Goal: Check status: Check status

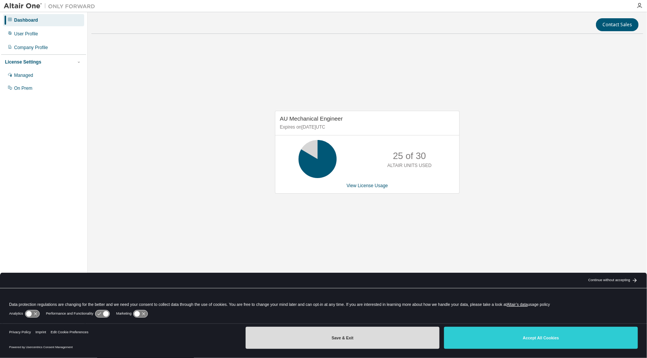
click at [336, 341] on button "Save & Exit" at bounding box center [343, 338] width 194 height 22
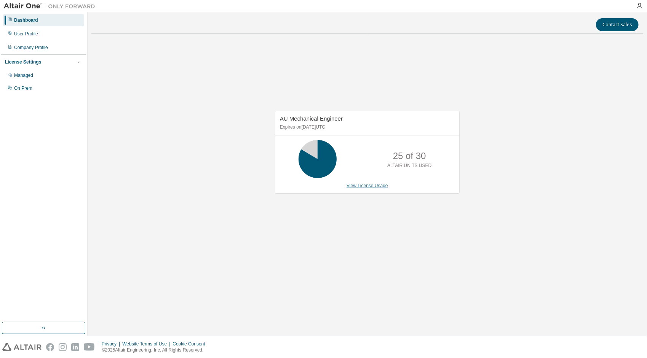
click at [356, 185] on link "View License Usage" at bounding box center [366, 185] width 41 height 5
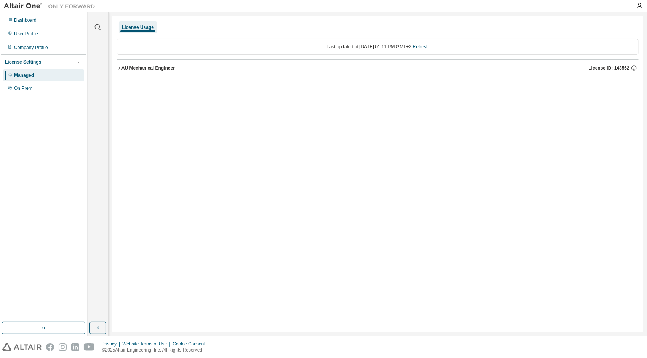
click at [121, 67] on icon "button" at bounding box center [119, 68] width 5 height 5
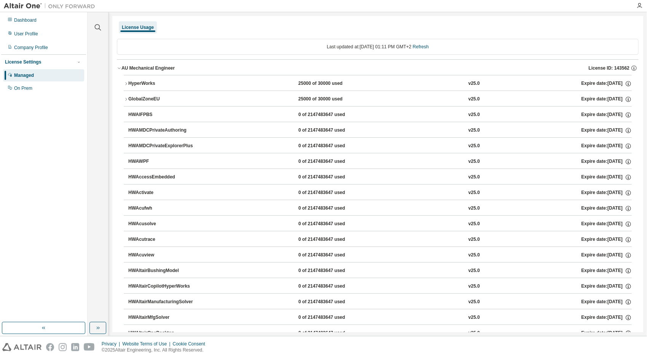
click at [124, 84] on icon "button" at bounding box center [126, 83] width 5 height 5
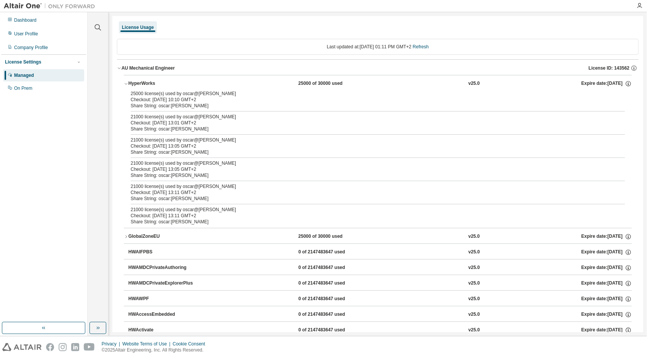
click at [128, 83] on icon "button" at bounding box center [126, 83] width 5 height 5
